Goal: Check status: Check status

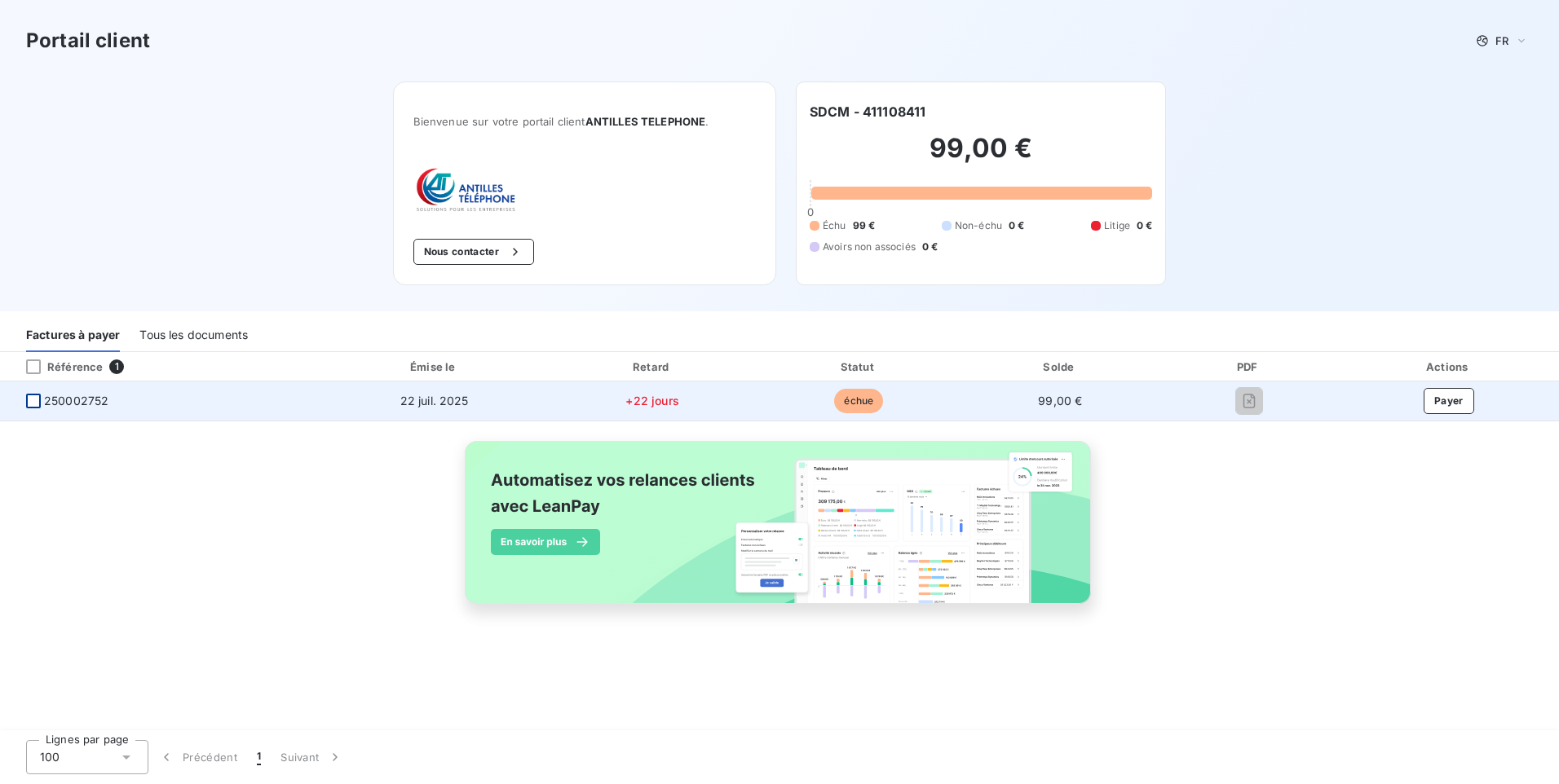
click at [30, 403] on div at bounding box center [33, 401] width 15 height 15
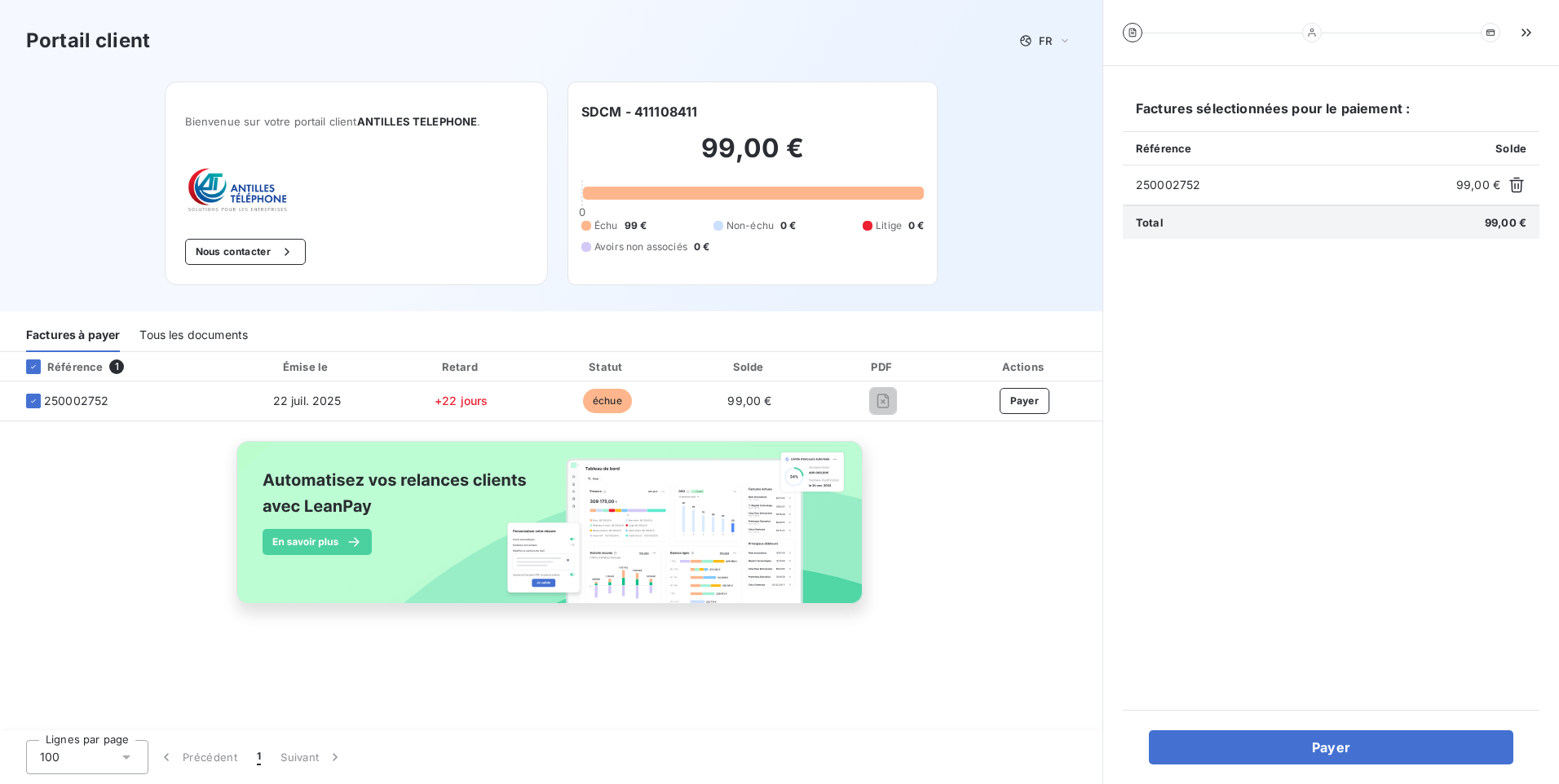
click at [201, 338] on div "Tous les documents" at bounding box center [194, 335] width 109 height 35
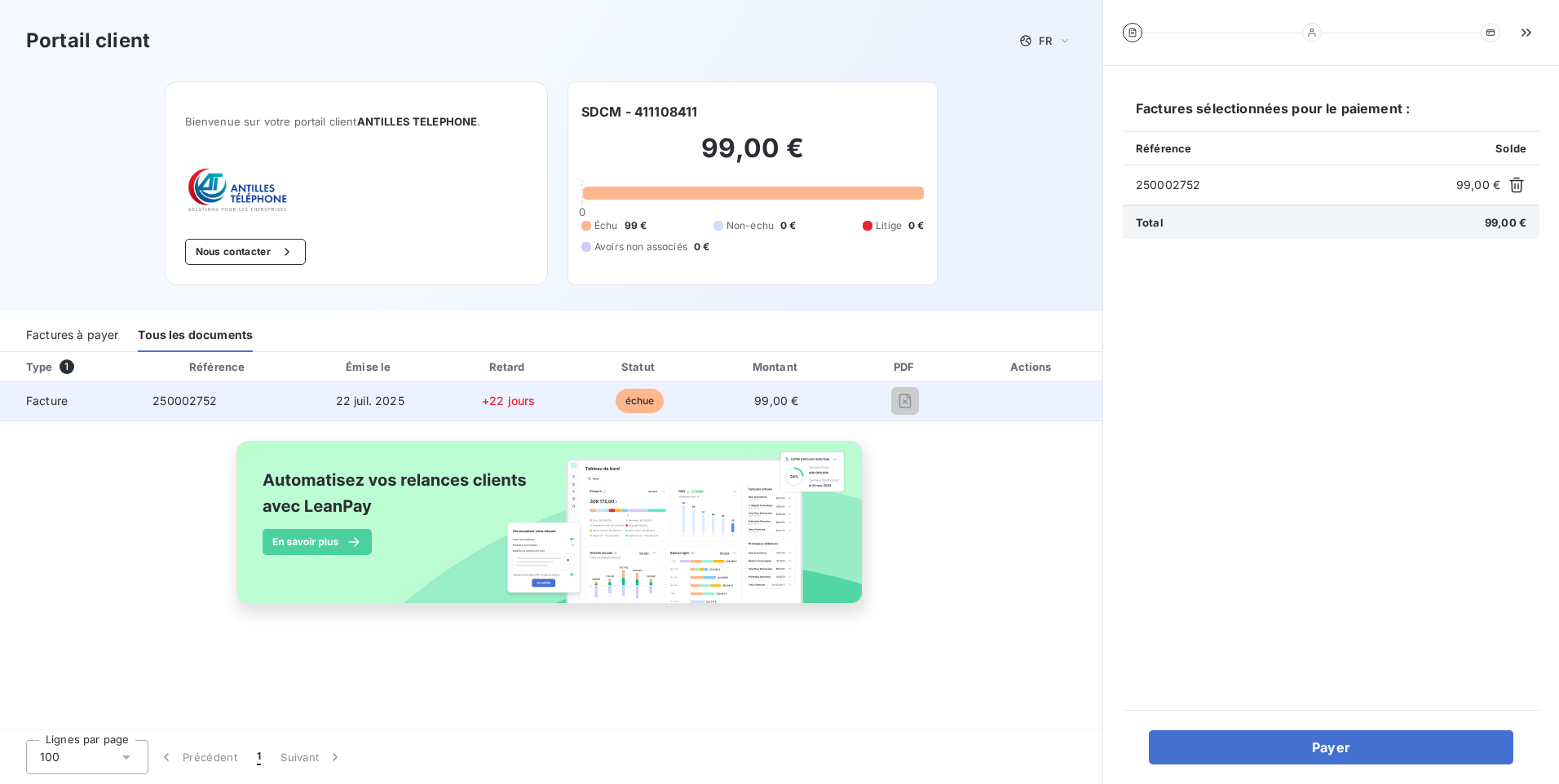
click at [636, 400] on span "échue" at bounding box center [640, 401] width 49 height 25
drag, startPoint x: 636, startPoint y: 400, endPoint x: 777, endPoint y: 401, distance: 141.0
click at [777, 401] on span "99,00 €" at bounding box center [776, 401] width 44 height 14
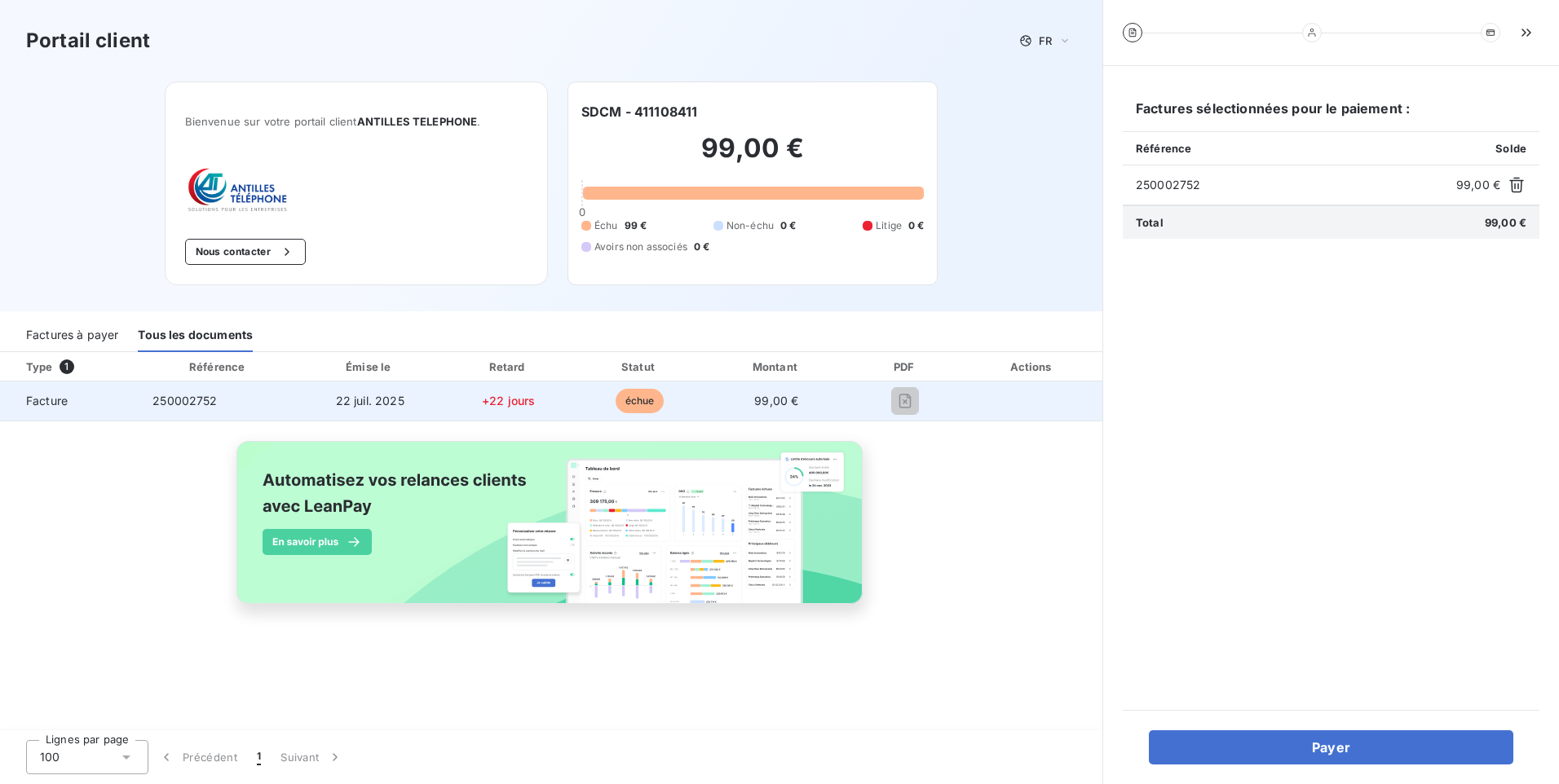
click at [347, 394] on span "22 juil. 2025" at bounding box center [369, 401] width 68 height 14
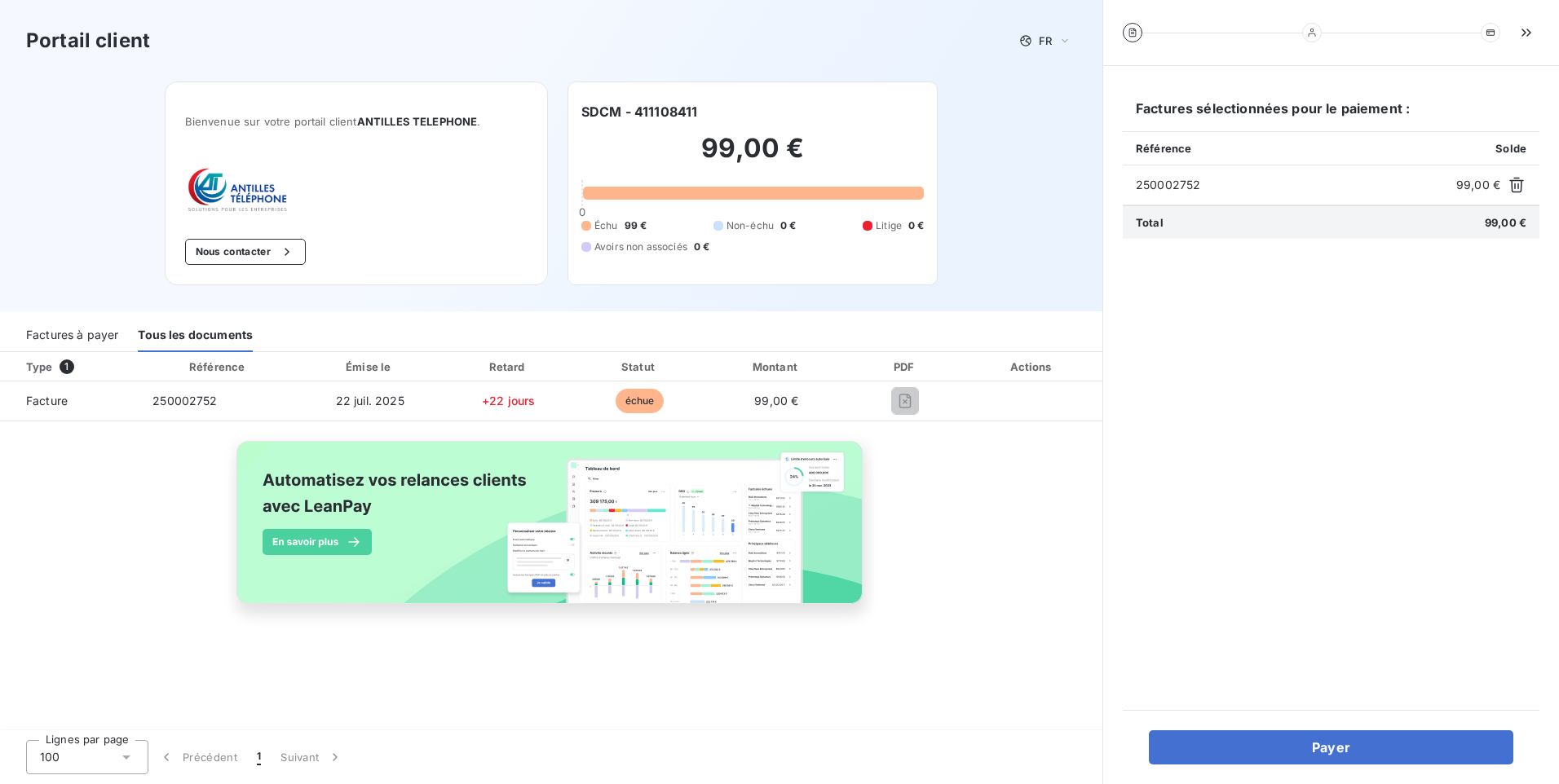
click at [1348, 141] on div "Référence Solde" at bounding box center [1331, 148] width 417 height 35
click at [1395, 37] on div at bounding box center [1311, 33] width 377 height 20
click at [1395, 35] on div at bounding box center [1311, 33] width 377 height 20
click at [1210, 182] on span "250002752" at bounding box center [1292, 185] width 314 height 17
click at [1182, 189] on span "250002752" at bounding box center [1292, 185] width 314 height 17
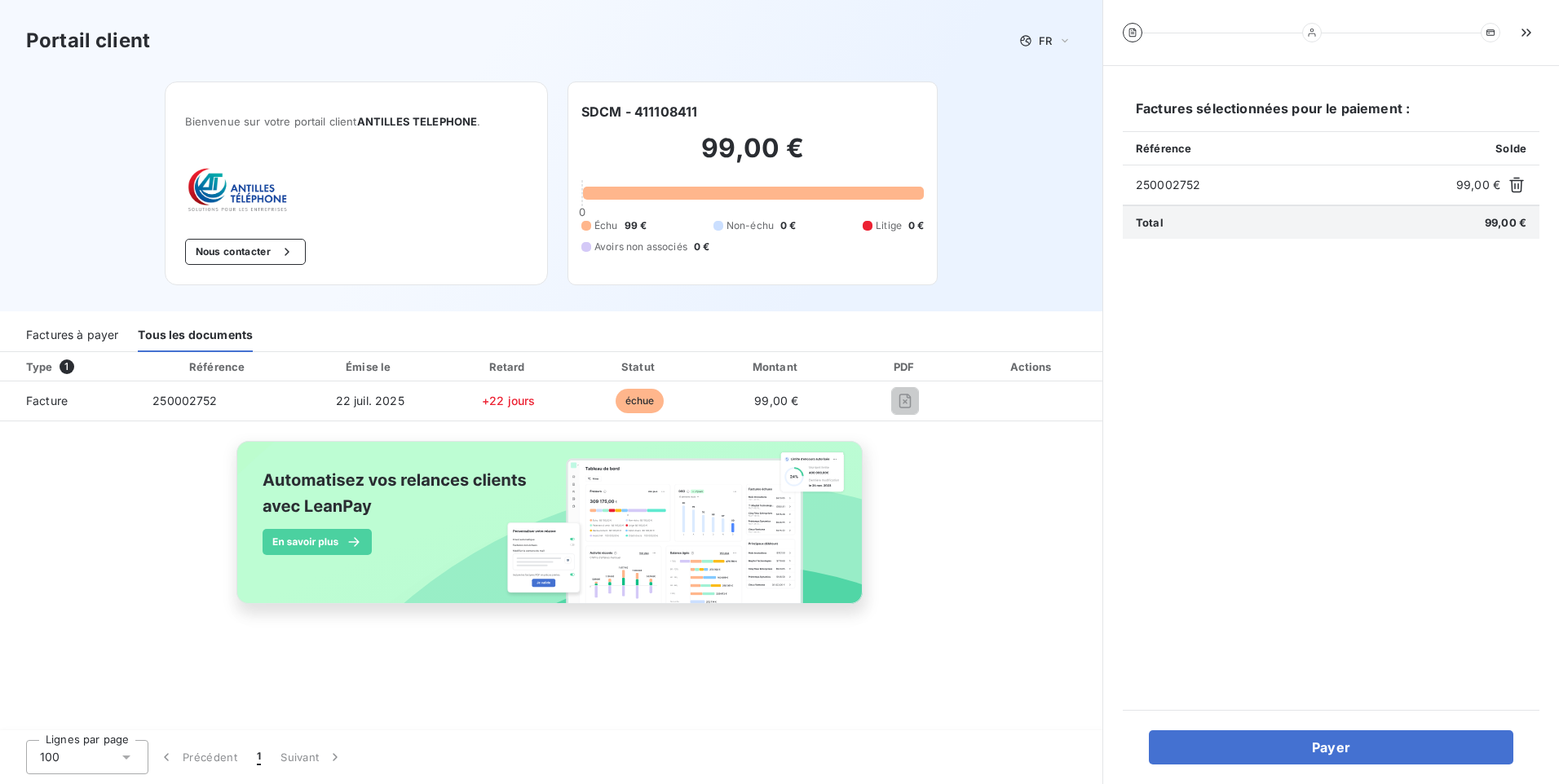
click at [1146, 231] on div "Total 99,00 €" at bounding box center [1331, 222] width 417 height 34
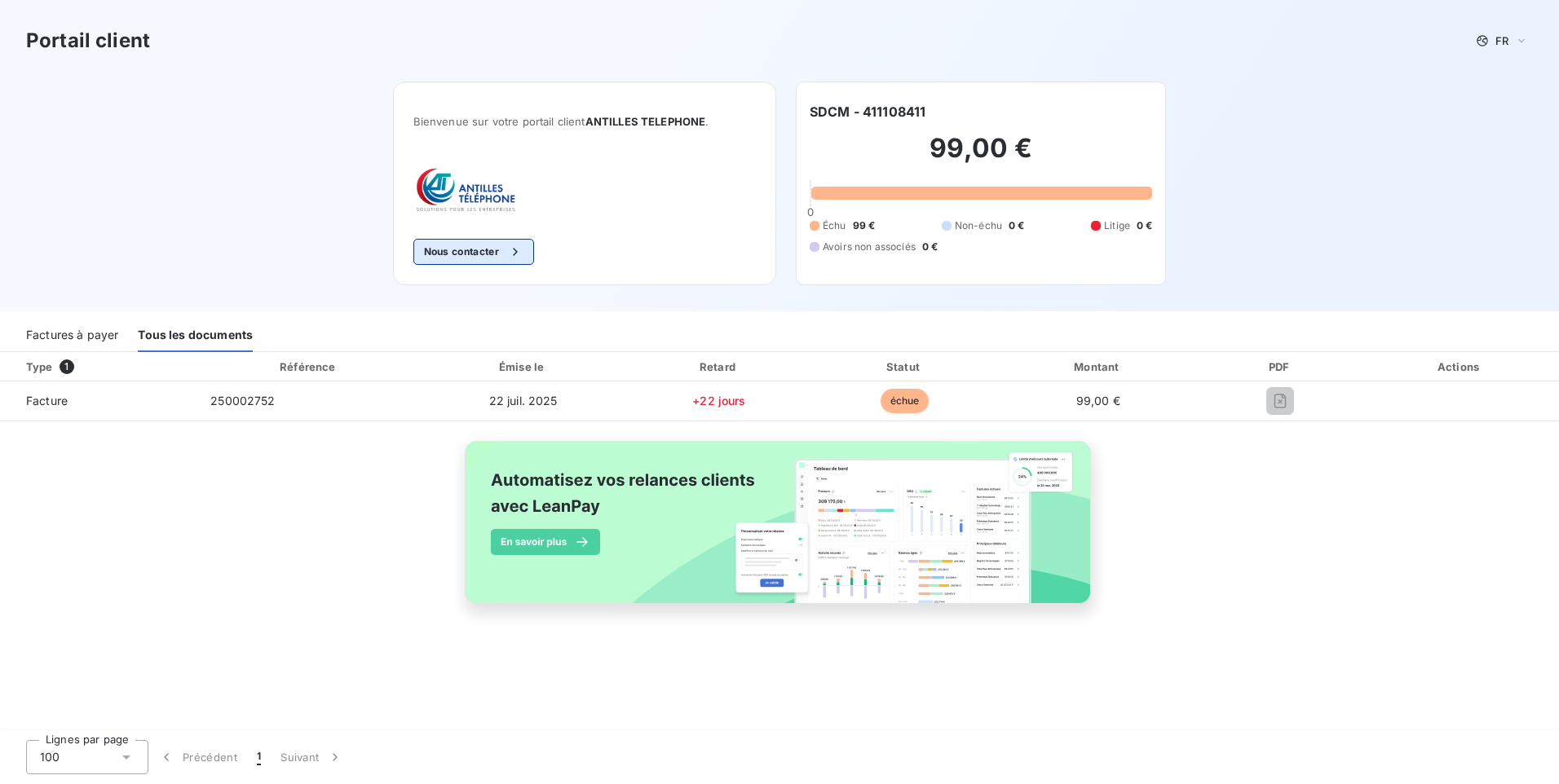
click at [511, 256] on div "button" at bounding box center [511, 252] width 25 height 17
